Goal: Information Seeking & Learning: Learn about a topic

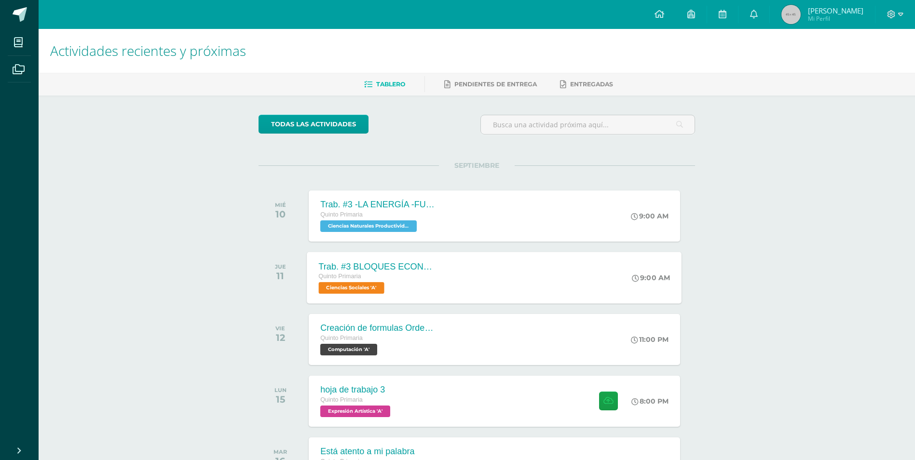
click at [468, 280] on div "Trab. #3 BLOQUES ECONÓMICOS Quinto Primaria Ciencias Sociales 'A' 9:00 AM Trab.…" at bounding box center [494, 278] width 375 height 52
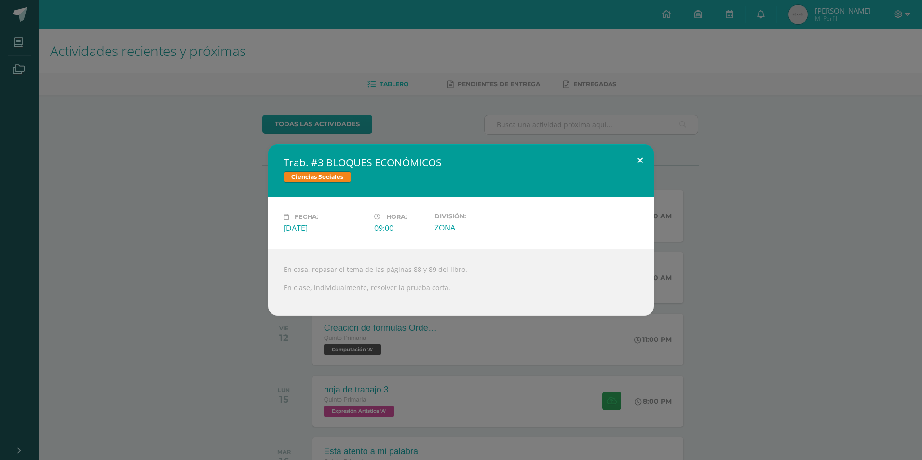
click at [652, 156] on button at bounding box center [639, 160] width 27 height 33
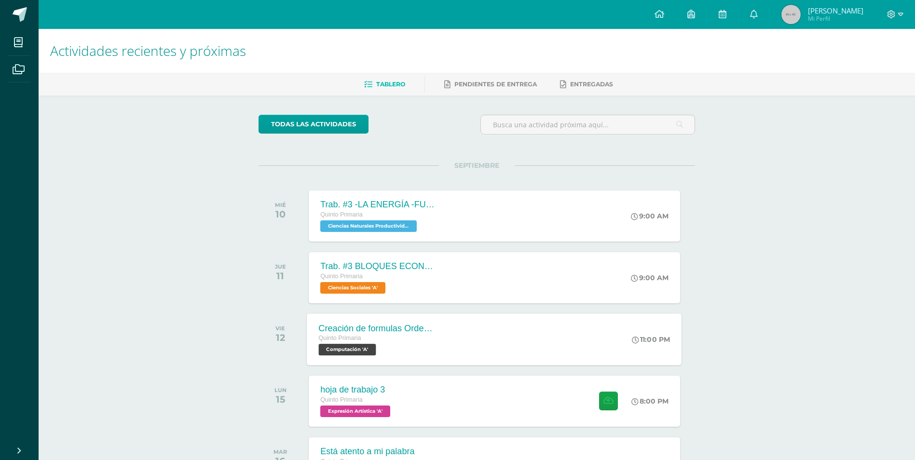
click at [402, 352] on div "Quinto Primaria Computación 'A'" at bounding box center [377, 344] width 117 height 22
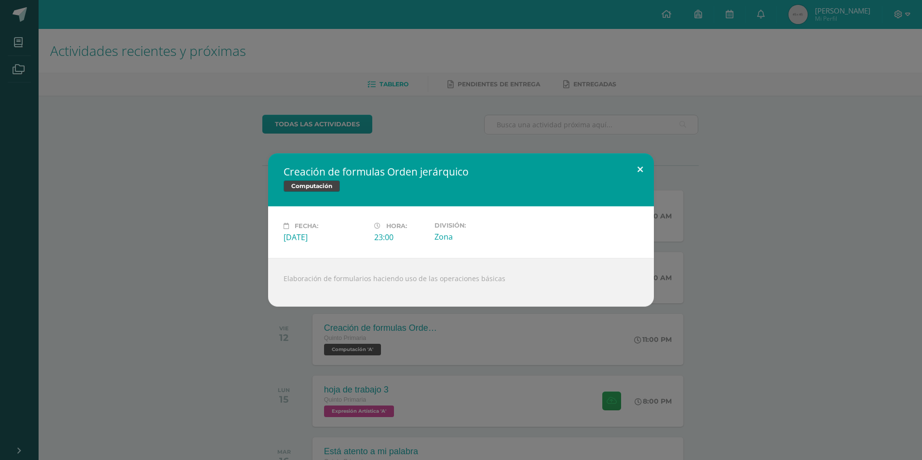
drag, startPoint x: 626, startPoint y: 167, endPoint x: 628, endPoint y: 175, distance: 8.4
click at [628, 175] on div "Creación de formulas Orden jerárquico Computación Fecha: [DATE] Hora: 23:00 Div…" at bounding box center [461, 229] width 386 height 153
drag, startPoint x: 644, startPoint y: 164, endPoint x: 652, endPoint y: 165, distance: 8.2
click at [651, 165] on button at bounding box center [639, 169] width 27 height 33
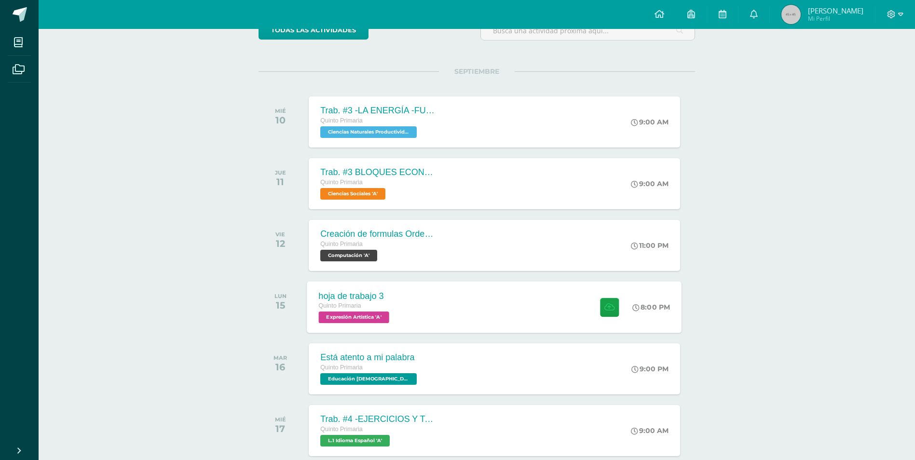
scroll to position [96, 0]
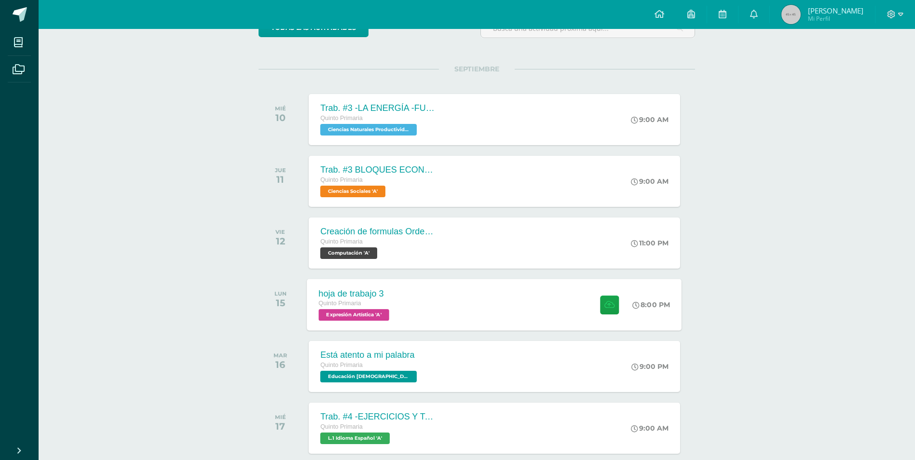
click at [375, 287] on div "hoja de trabajo 3 Quinto Primaria Expresión Artística 'A'" at bounding box center [355, 305] width 96 height 52
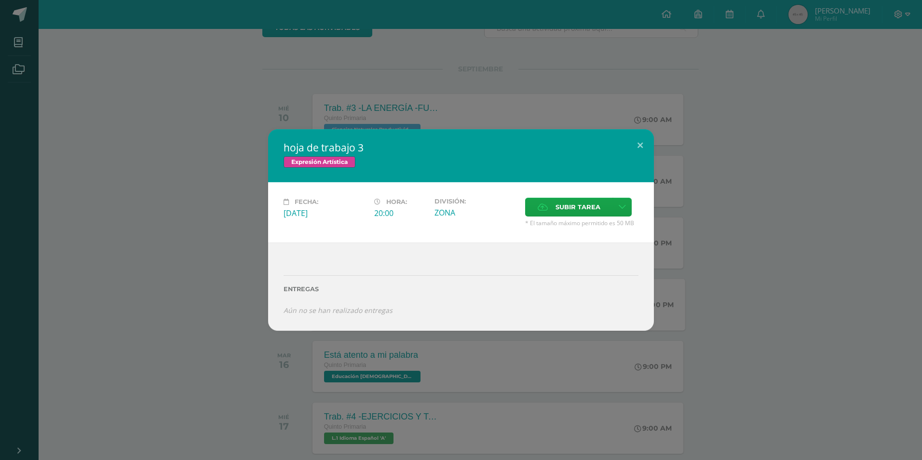
click at [638, 118] on div "hoja de trabajo 3 Expresión Artística Fecha: [DATE] Hora: 20:00 División: Subir…" at bounding box center [461, 230] width 922 height 460
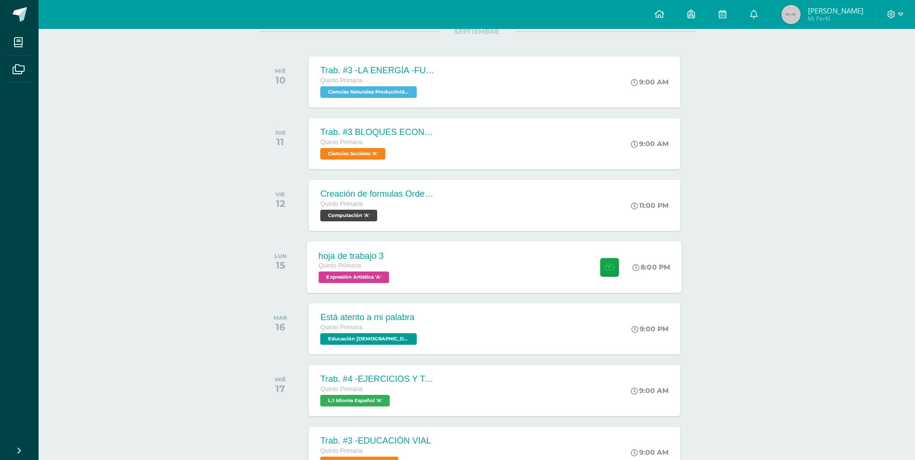
scroll to position [145, 0]
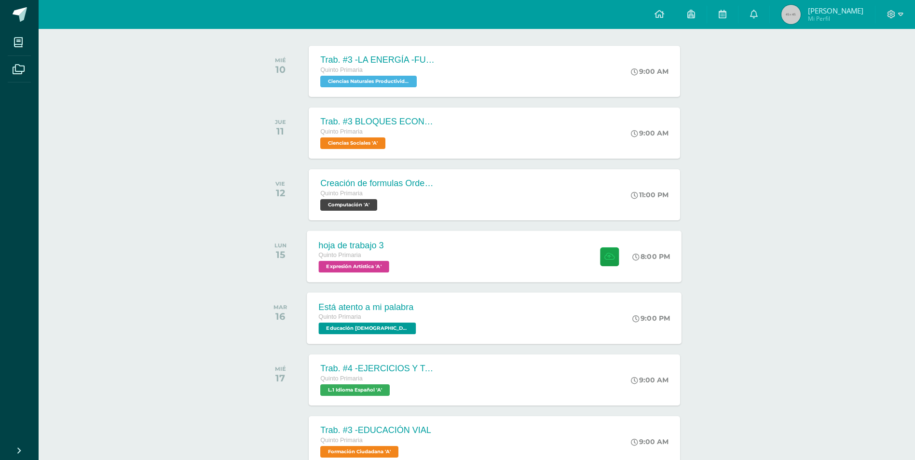
click at [370, 321] on div "Quinto Primaria" at bounding box center [369, 317] width 100 height 11
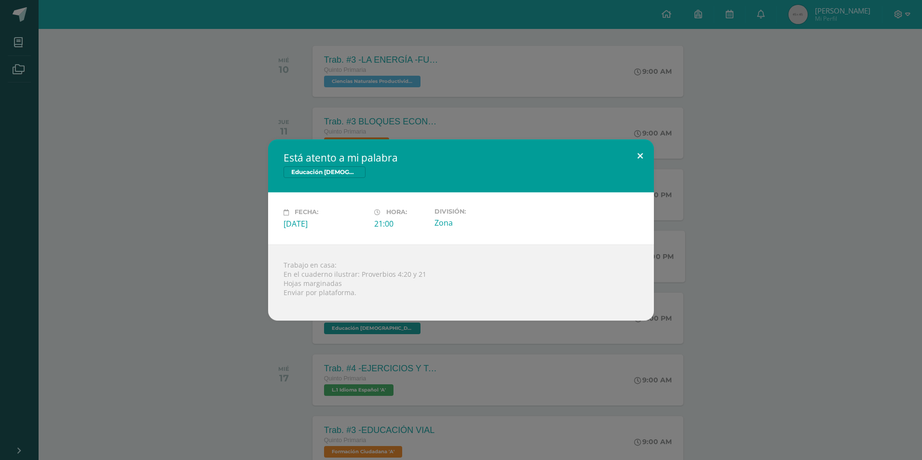
click at [635, 158] on button at bounding box center [639, 155] width 27 height 33
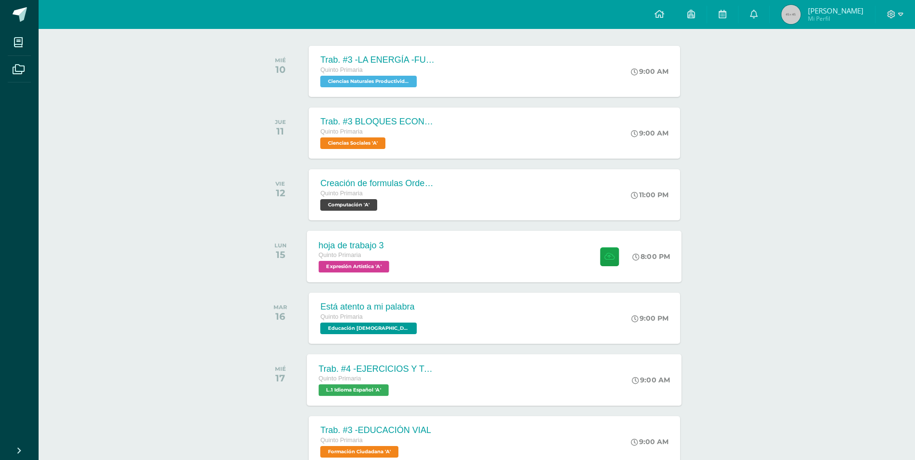
click at [451, 394] on div "Trab. #4 -EJERCICIOS Y TAREAS Quinto Primaria L.1 Idioma Español 'A' 9:00 AM Tr…" at bounding box center [494, 380] width 375 height 52
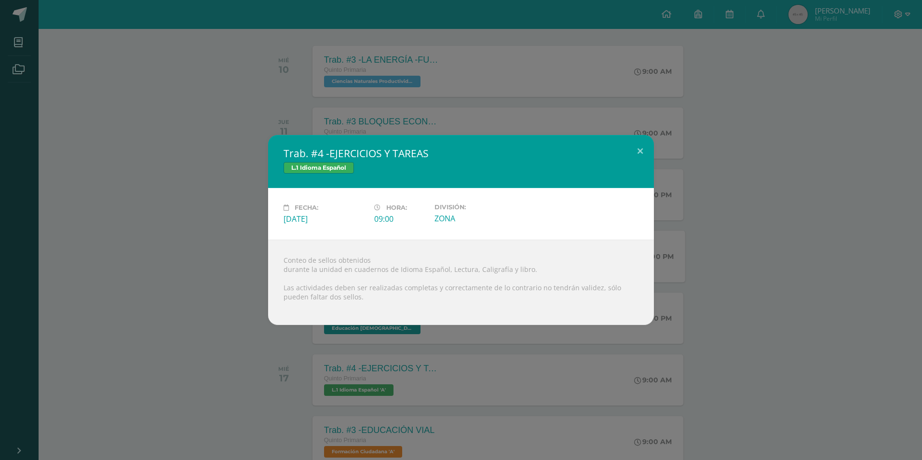
click at [679, 95] on div "Trab. #4 -EJERCICIOS Y TAREAS L.1 Idioma Español Fecha: [DATE] Hora: 09:00 Divi…" at bounding box center [461, 230] width 922 height 460
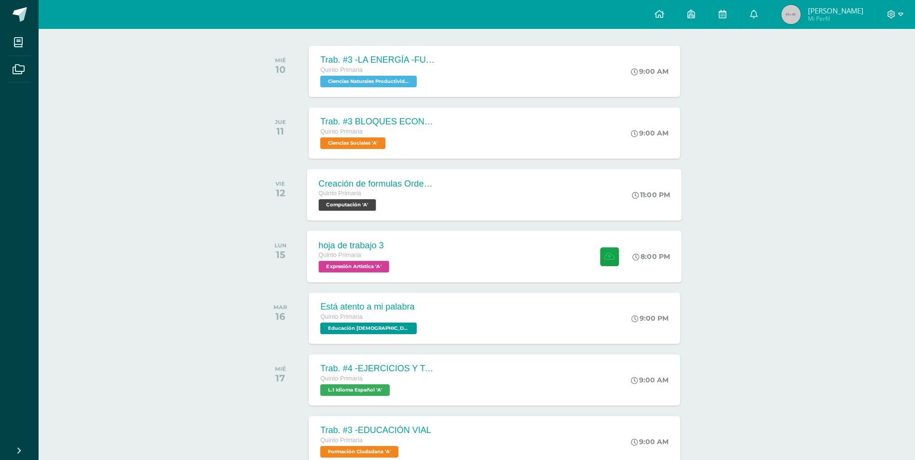
scroll to position [338, 0]
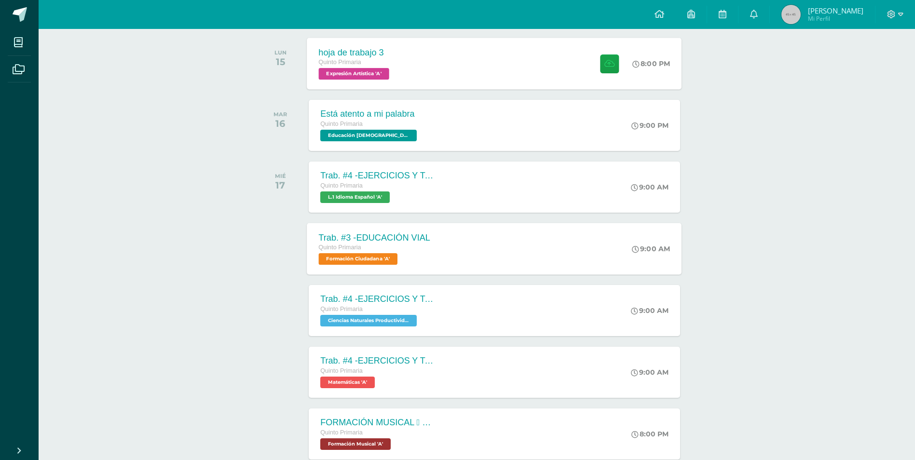
click at [438, 260] on div "Trab. #3 -EDUCACIÓN VIAL Quinto Primaria Formación Ciudadana 'A'" at bounding box center [374, 249] width 135 height 52
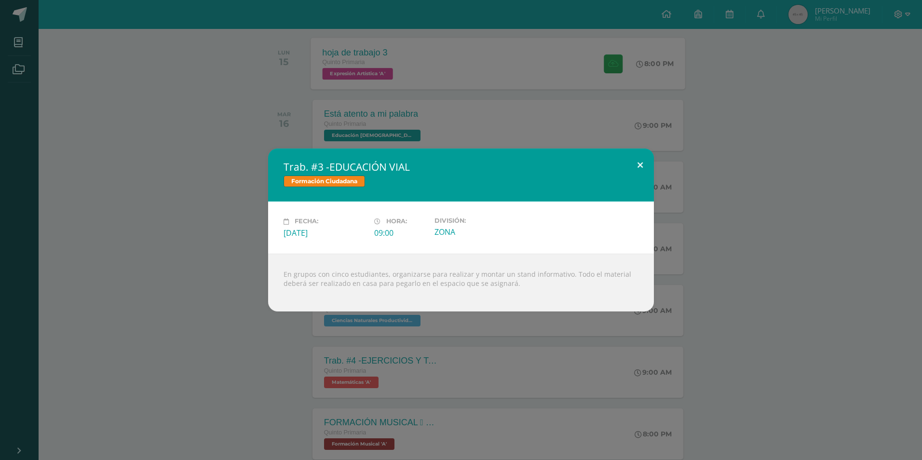
click at [644, 158] on button at bounding box center [639, 165] width 27 height 33
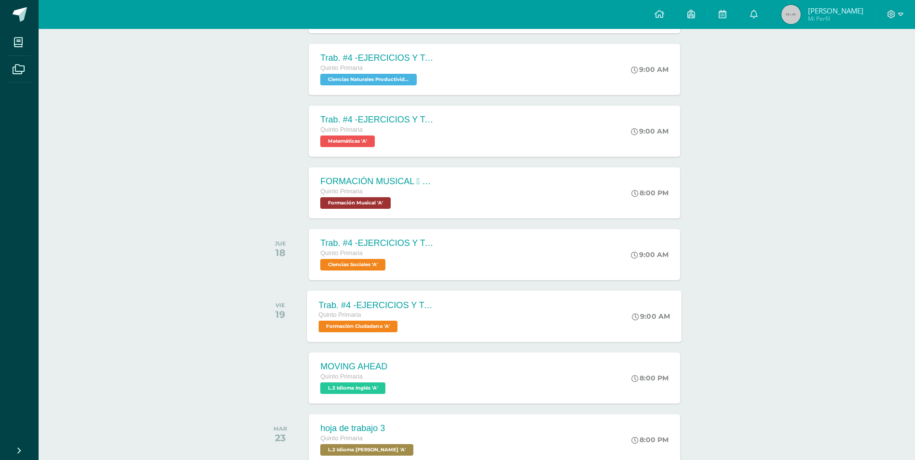
scroll to position [627, 0]
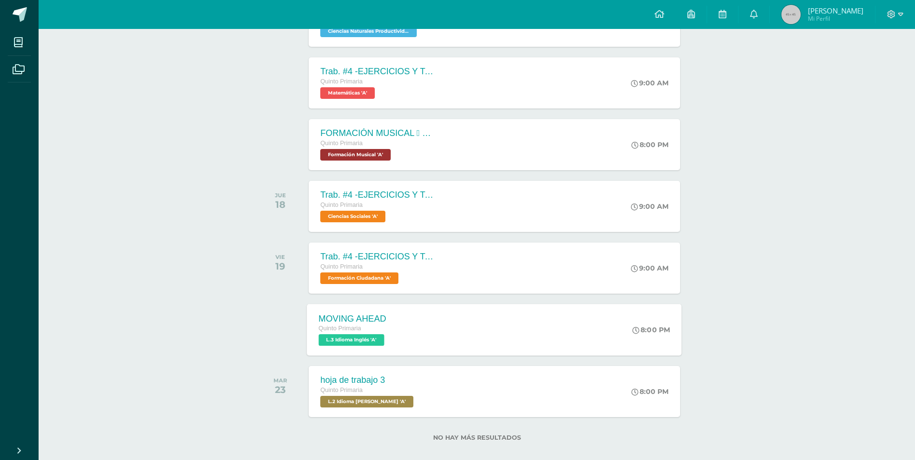
click at [392, 321] on div "MOVING AHEAD Quinto Primaria L.3 Idioma Inglés 'A'" at bounding box center [353, 330] width 92 height 52
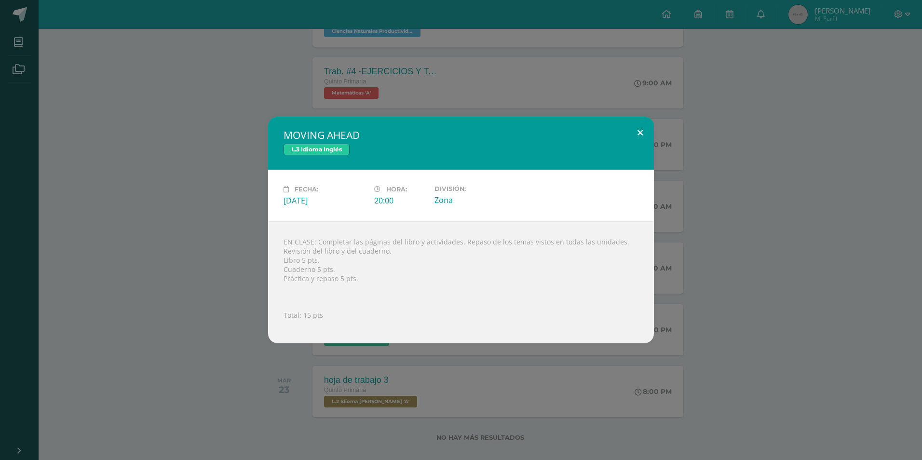
click at [636, 148] on div "MOVING AHEAD L.3 Idioma Inglés Fecha: [DATE] Hora: 20:00 División: Zona" at bounding box center [461, 230] width 386 height 227
drag, startPoint x: 634, startPoint y: 195, endPoint x: 634, endPoint y: 181, distance: 14.0
click at [634, 184] on div "Fecha: [DATE] Hora: 20:00 División: Zona" at bounding box center [461, 196] width 386 height 52
drag, startPoint x: 638, startPoint y: 154, endPoint x: 641, endPoint y: 143, distance: 11.6
click at [638, 150] on div "MOVING AHEAD L.3 Idioma Inglés" at bounding box center [461, 143] width 386 height 53
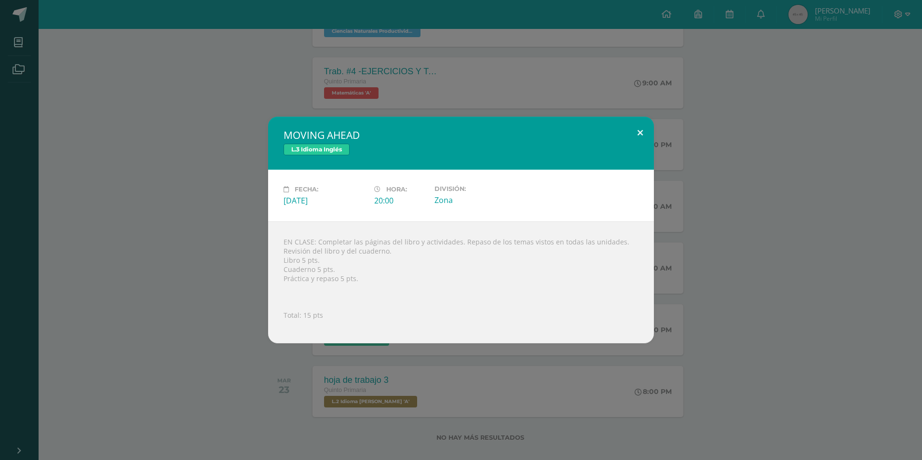
click at [641, 143] on button at bounding box center [639, 133] width 27 height 33
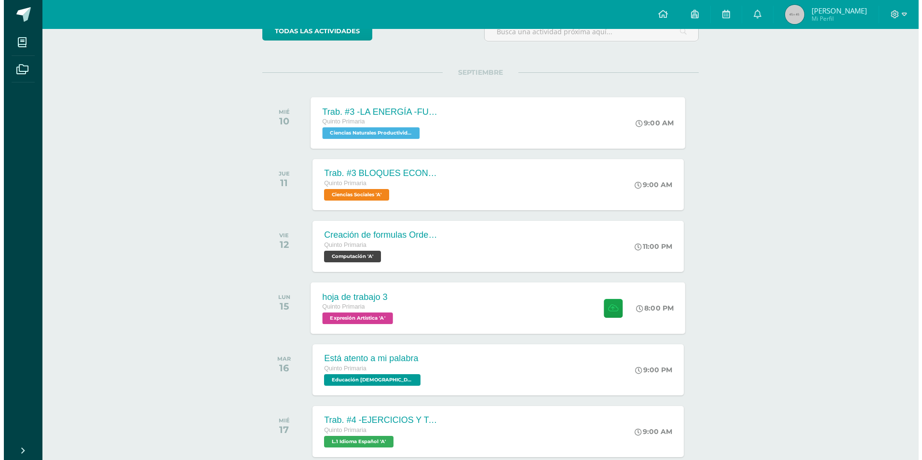
scroll to position [0, 0]
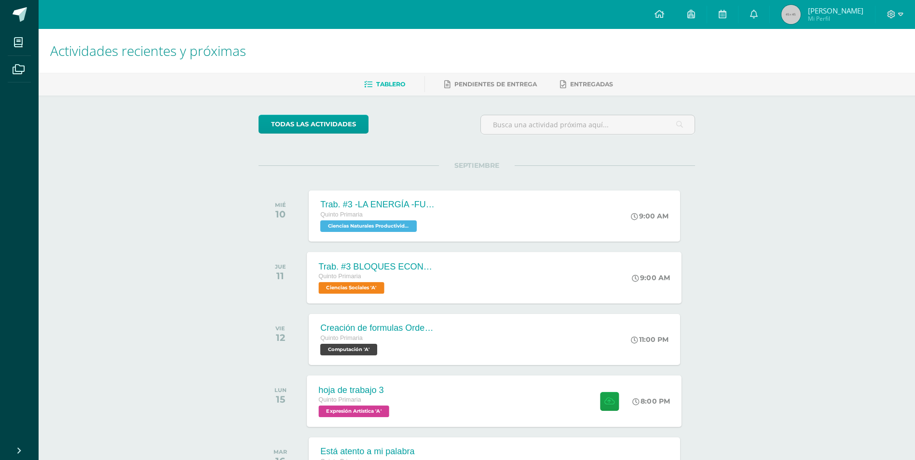
click at [624, 289] on div "Trab. #3 BLOQUES ECONÓMICOS Quinto Primaria Ciencias Sociales 'A' 9:00 AM Trab.…" at bounding box center [494, 278] width 375 height 52
